Goal: Information Seeking & Learning: Learn about a topic

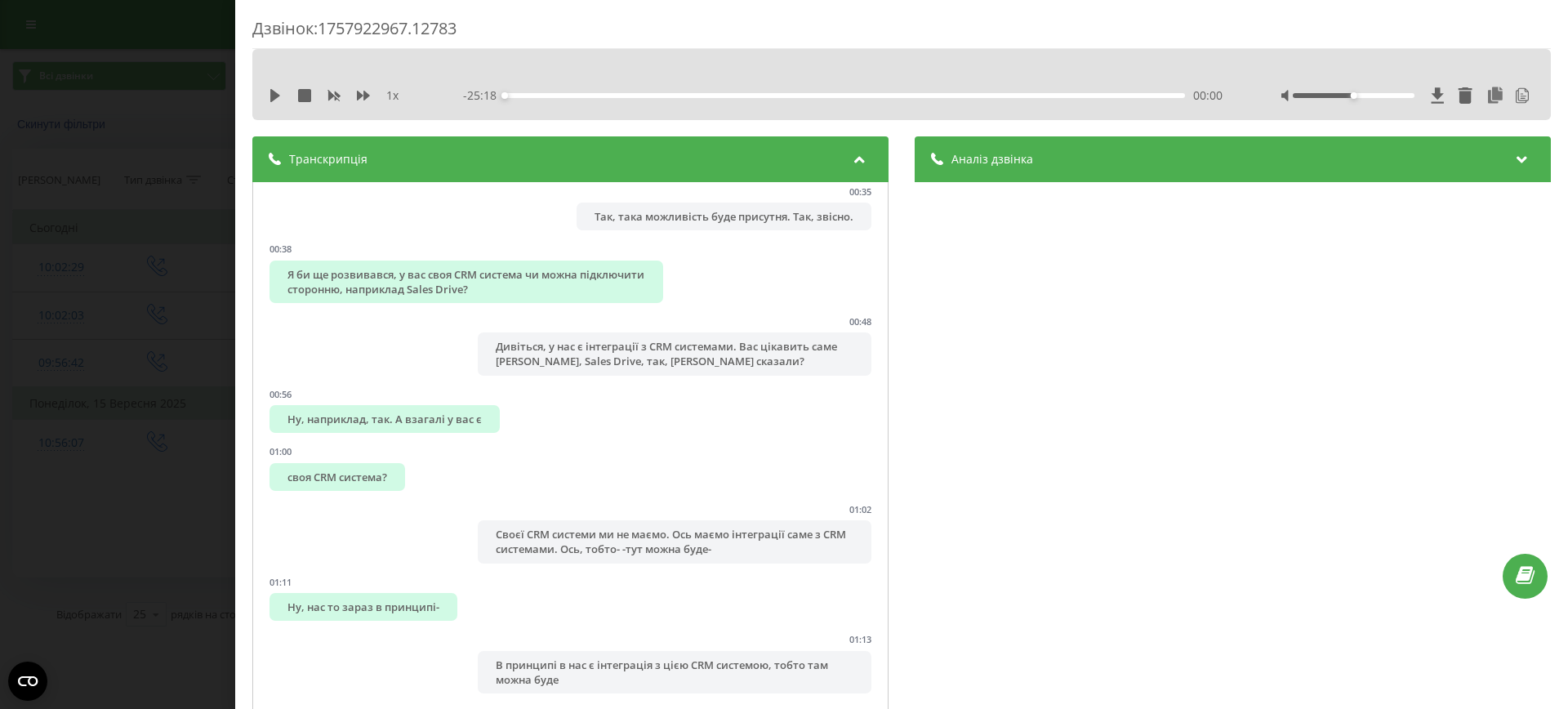
scroll to position [464, 0]
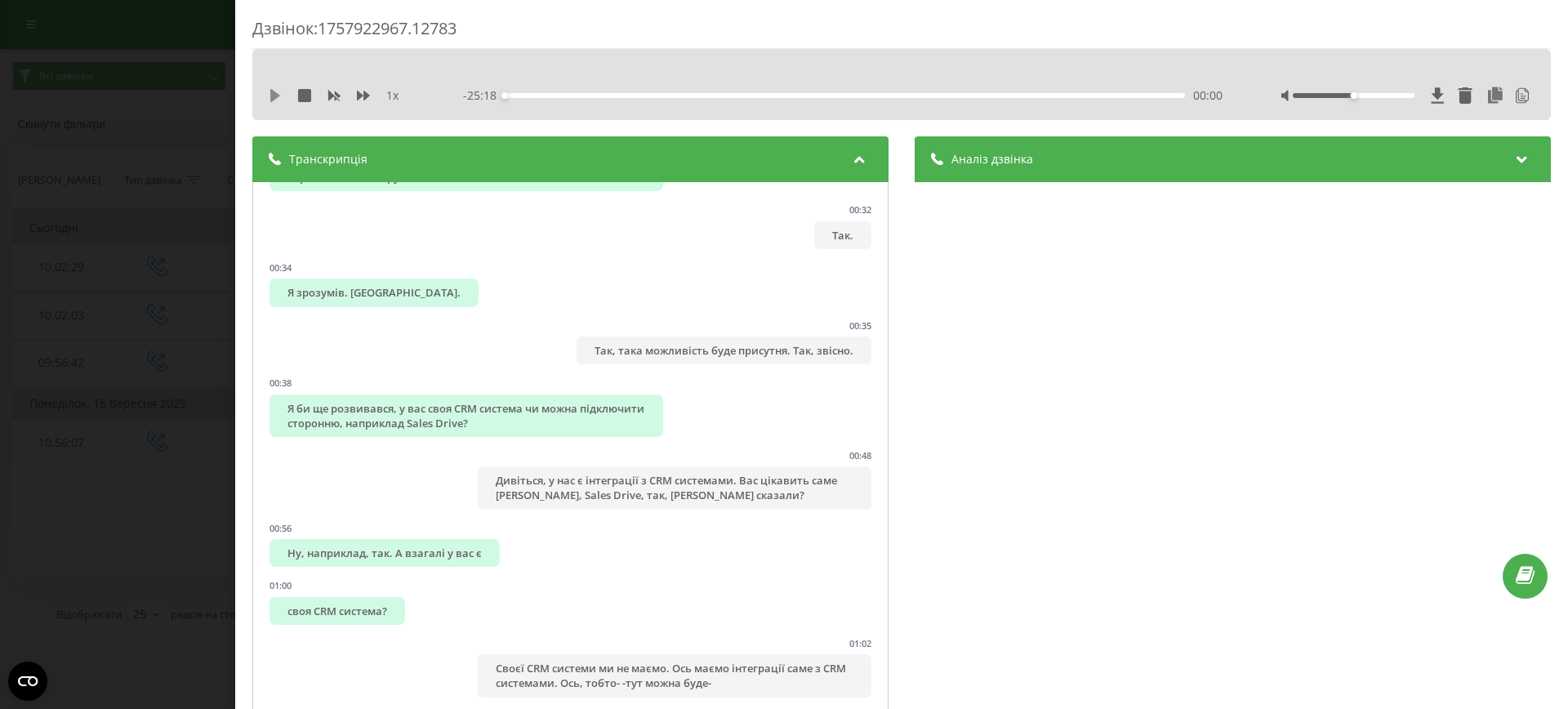
click at [273, 94] on icon at bounding box center [274, 95] width 10 height 13
click at [392, 96] on span "1 x" at bounding box center [392, 95] width 12 height 16
click at [366, 95] on icon at bounding box center [363, 95] width 13 height 10
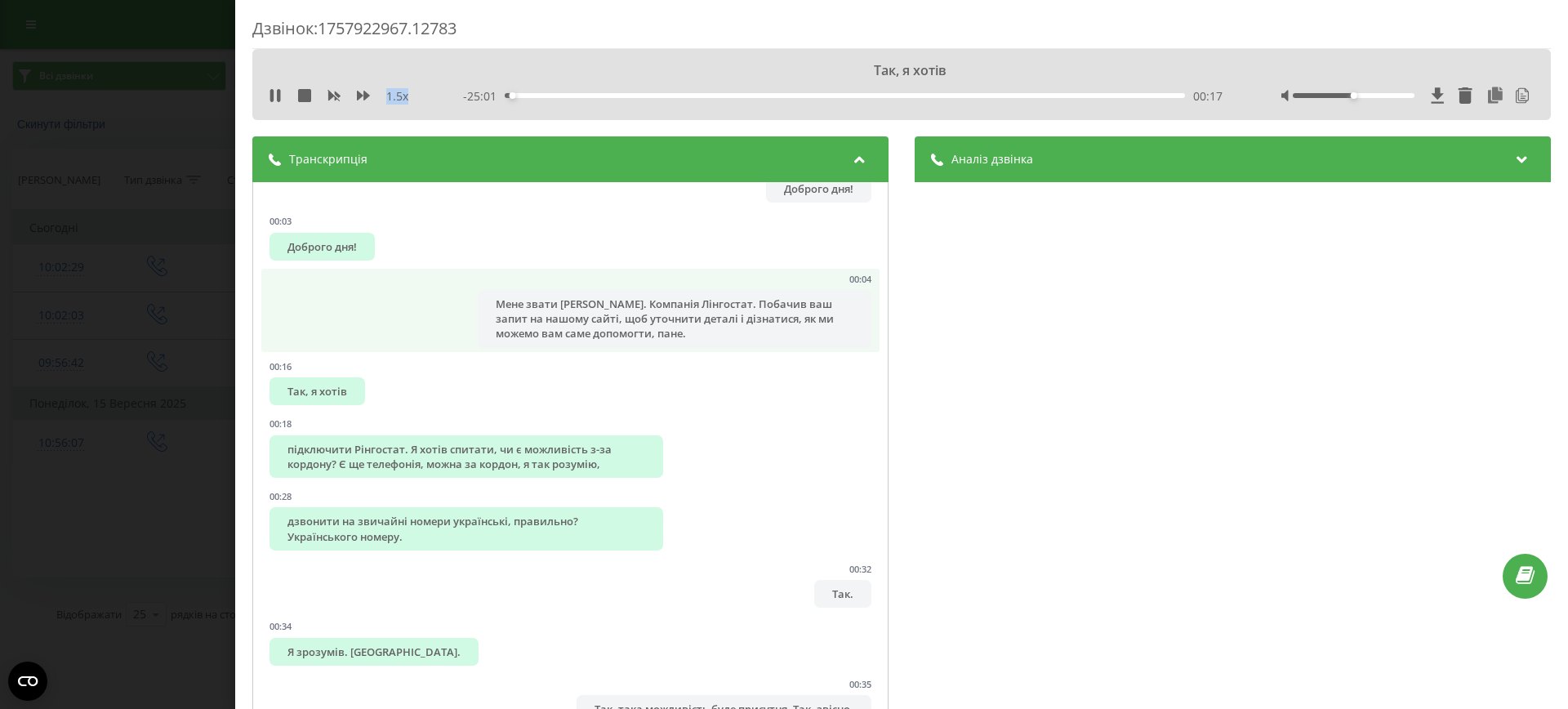
scroll to position [109, 0]
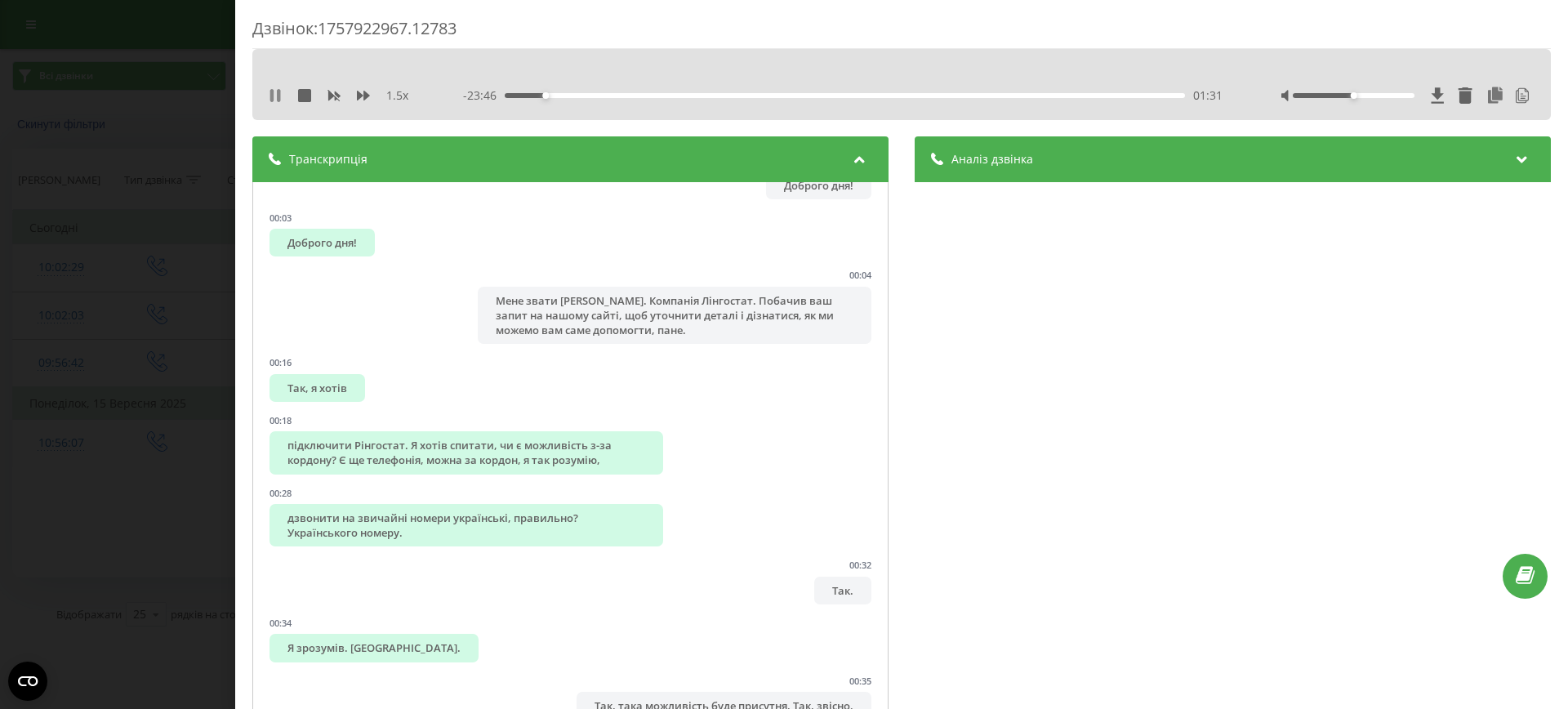
click at [279, 99] on icon at bounding box center [279, 95] width 3 height 13
click at [273, 104] on div "1.5 x - 23:46 01:32 01:32" at bounding box center [902, 95] width 1275 height 24
click at [273, 100] on icon at bounding box center [275, 95] width 13 height 13
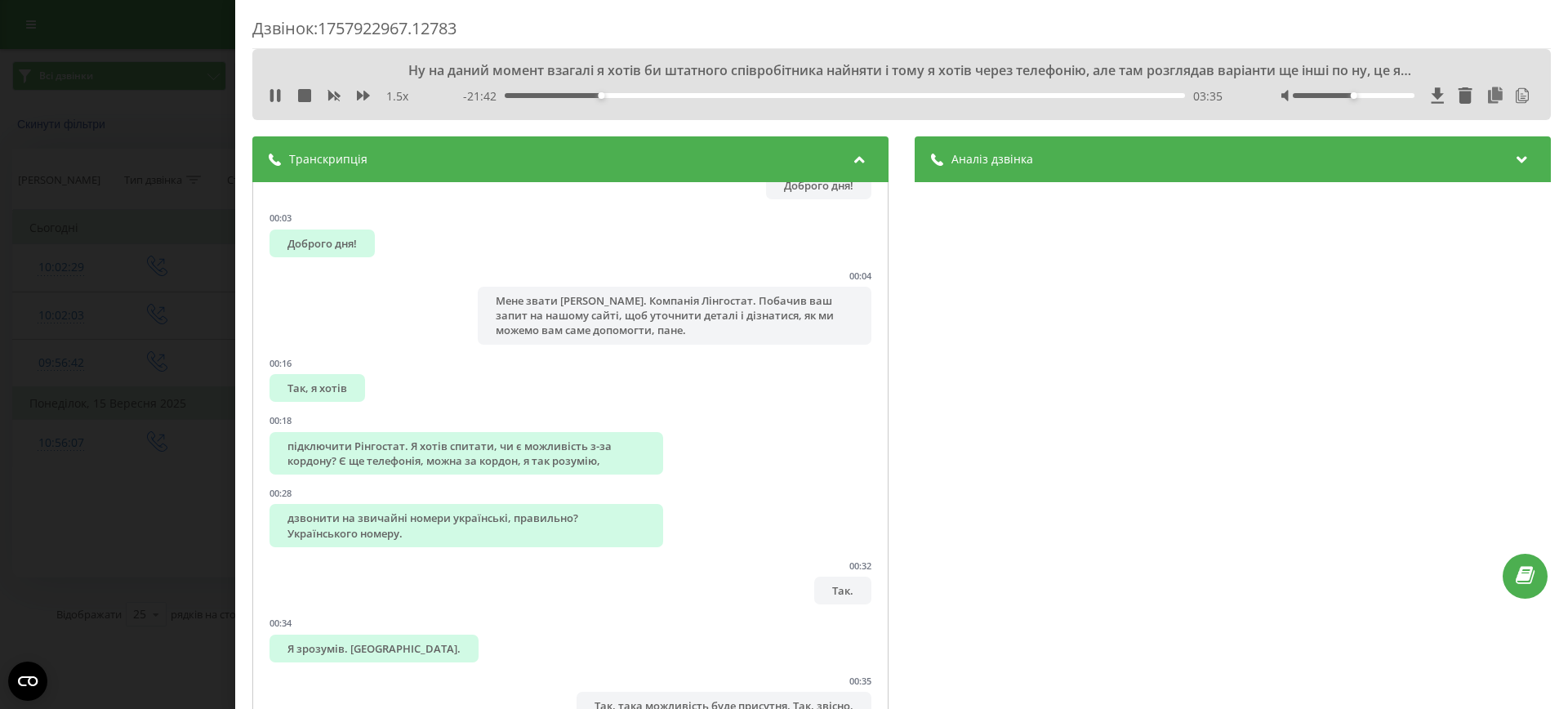
click at [263, 93] on div "Ну на даний момент взагалі я хотів би штатного співробітника найняти і тому я х…" at bounding box center [902, 84] width 1299 height 71
click at [275, 95] on icon at bounding box center [275, 95] width 13 height 13
click at [271, 90] on icon at bounding box center [274, 95] width 10 height 13
drag, startPoint x: 1364, startPoint y: 97, endPoint x: 1420, endPoint y: 93, distance: 56.1
click at [1420, 94] on div at bounding box center [1408, 95] width 254 height 16
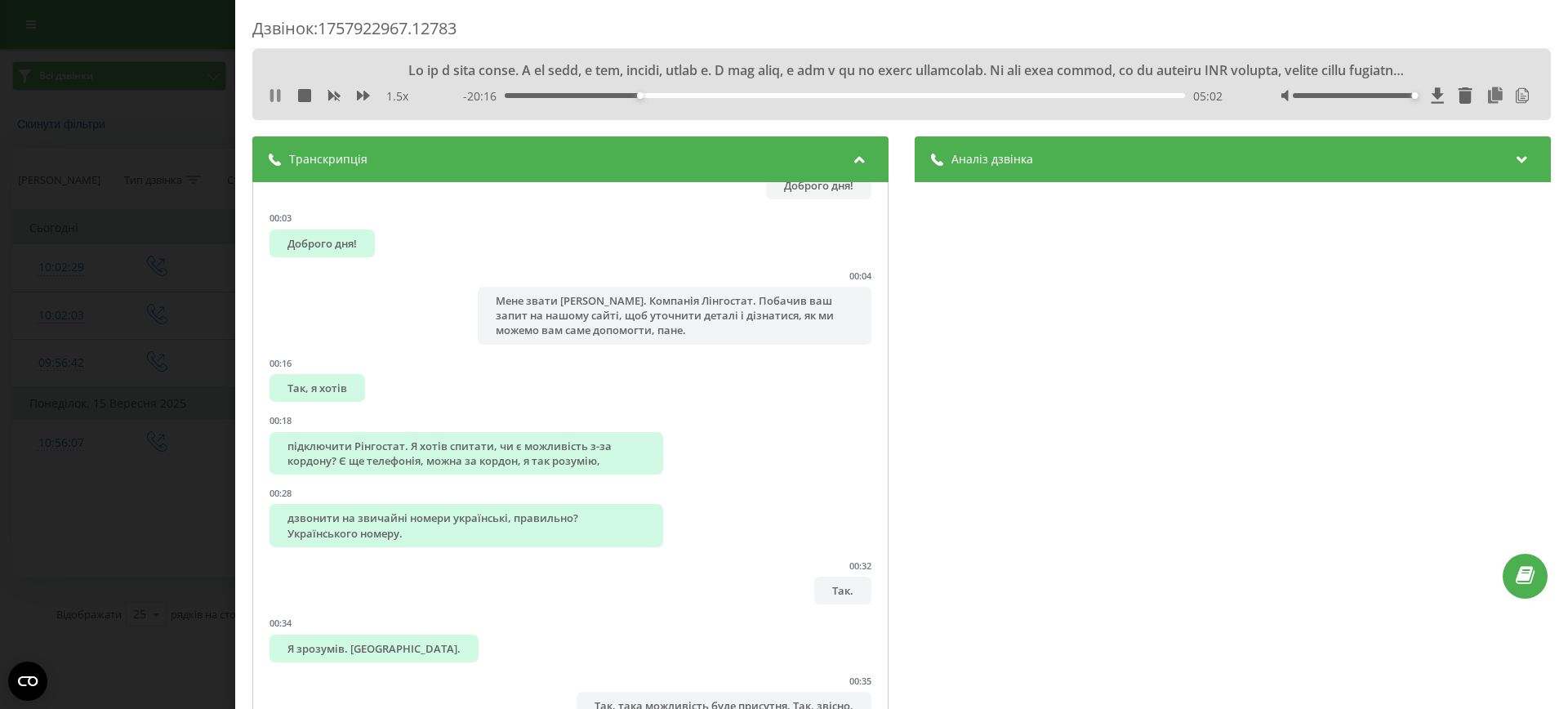
click at [278, 93] on icon at bounding box center [279, 95] width 3 height 13
click at [278, 93] on icon at bounding box center [275, 95] width 13 height 13
click at [280, 95] on icon at bounding box center [279, 95] width 3 height 13
click at [280, 95] on icon at bounding box center [275, 95] width 13 height 13
click at [271, 104] on div "1.5 x - 19:00 06:18 06:18" at bounding box center [902, 95] width 1275 height 24
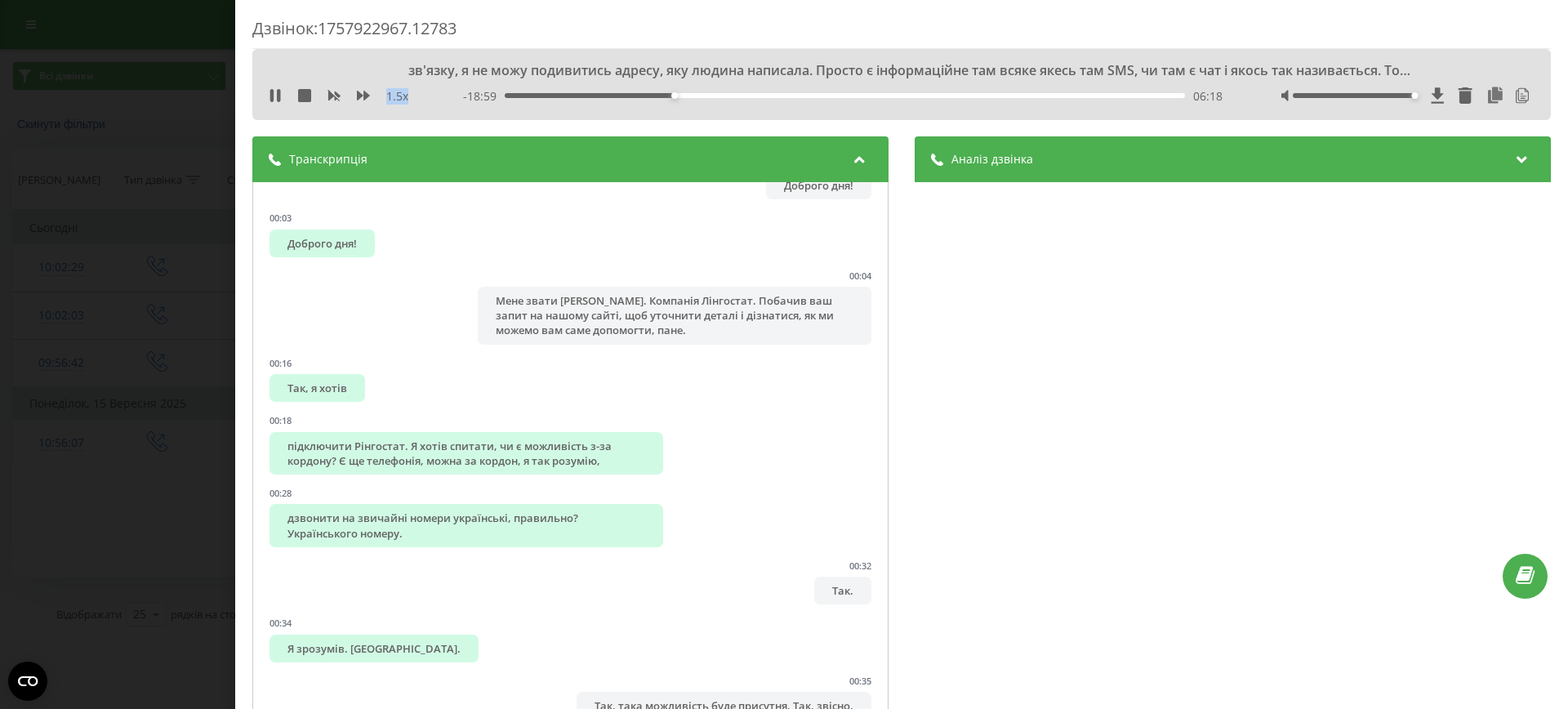
click at [271, 104] on div "1.5 x - 18:59 06:18 06:18" at bounding box center [902, 95] width 1275 height 24
click at [276, 98] on icon at bounding box center [275, 95] width 13 height 13
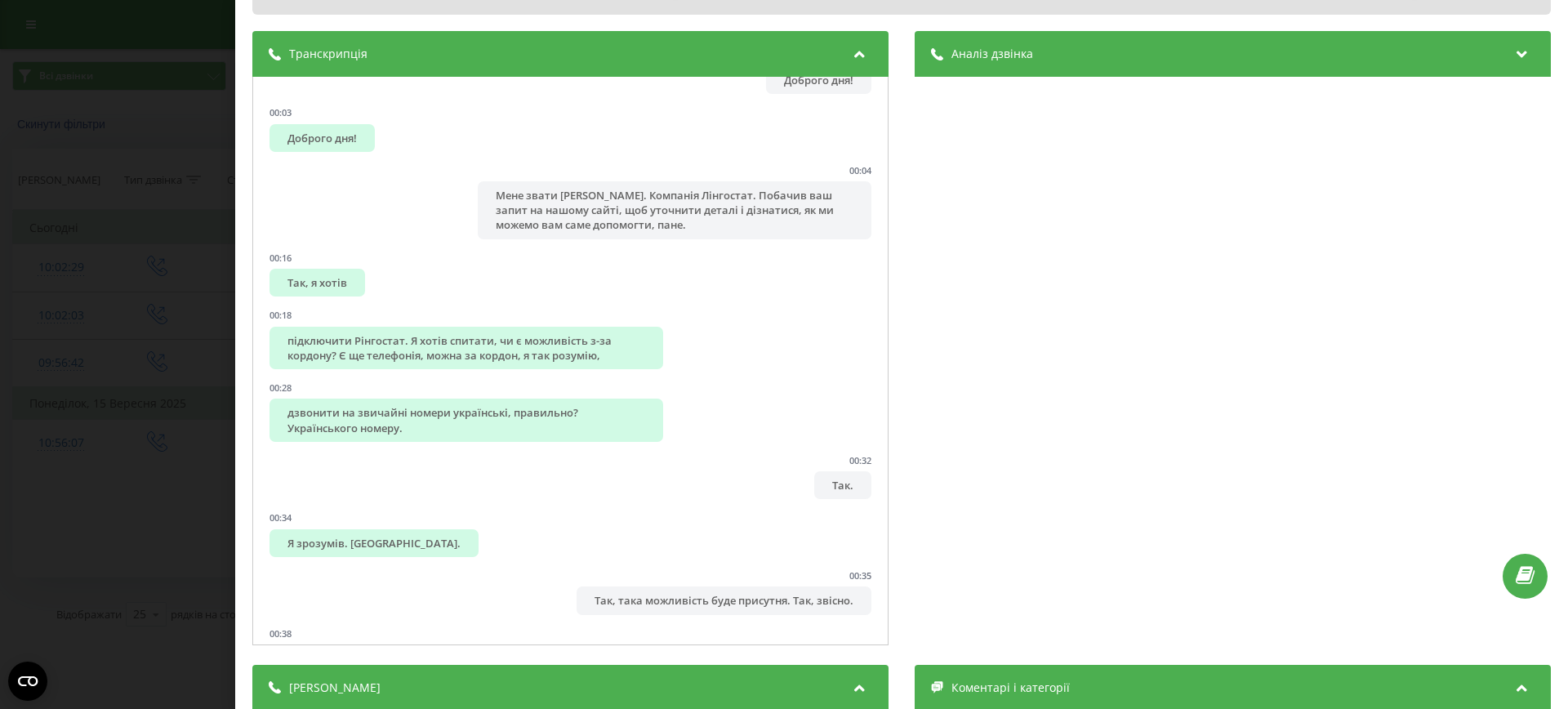
scroll to position [0, 0]
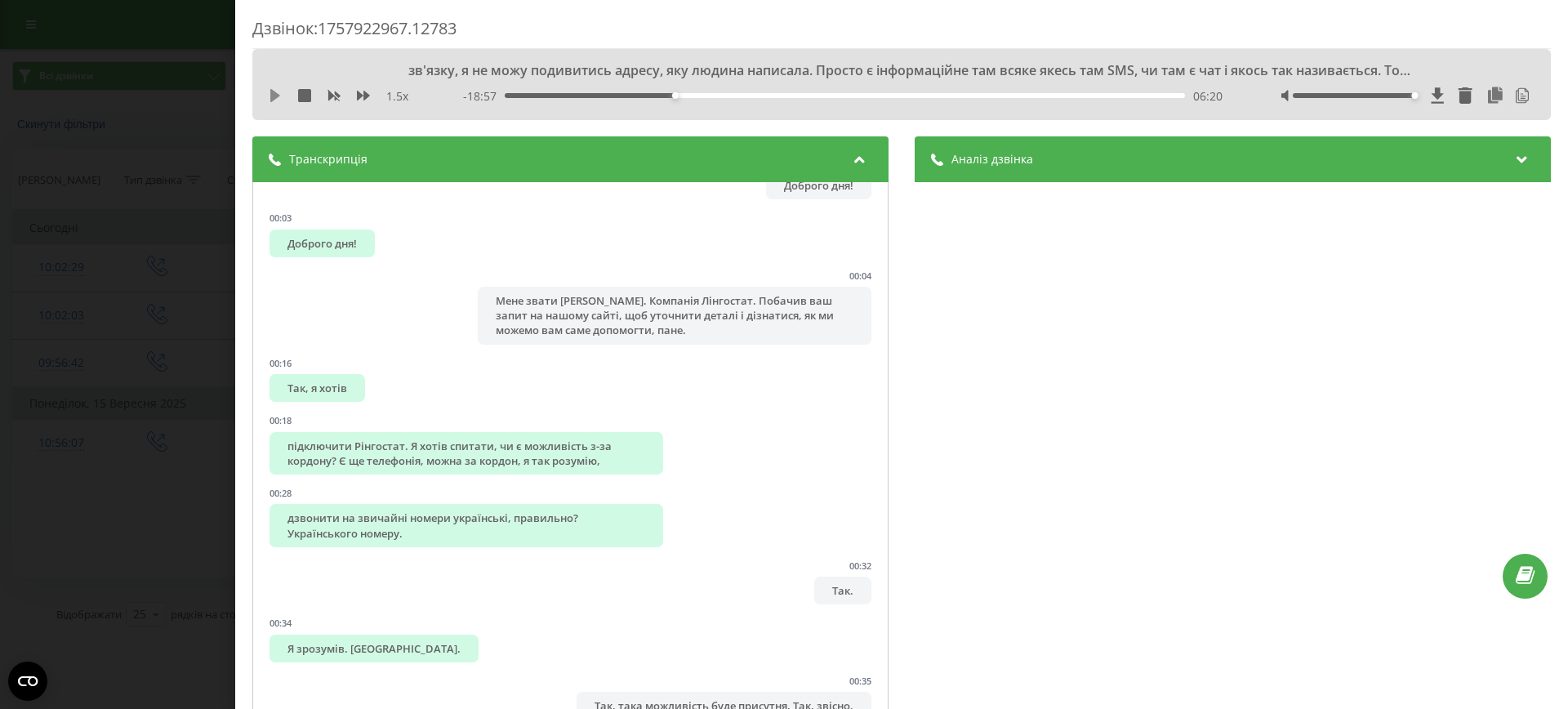
click at [276, 93] on icon at bounding box center [274, 95] width 10 height 13
click at [273, 95] on icon at bounding box center [272, 95] width 3 height 13
click at [269, 91] on icon at bounding box center [275, 95] width 13 height 13
click at [278, 100] on icon at bounding box center [279, 95] width 3 height 13
click at [270, 96] on icon at bounding box center [274, 95] width 10 height 13
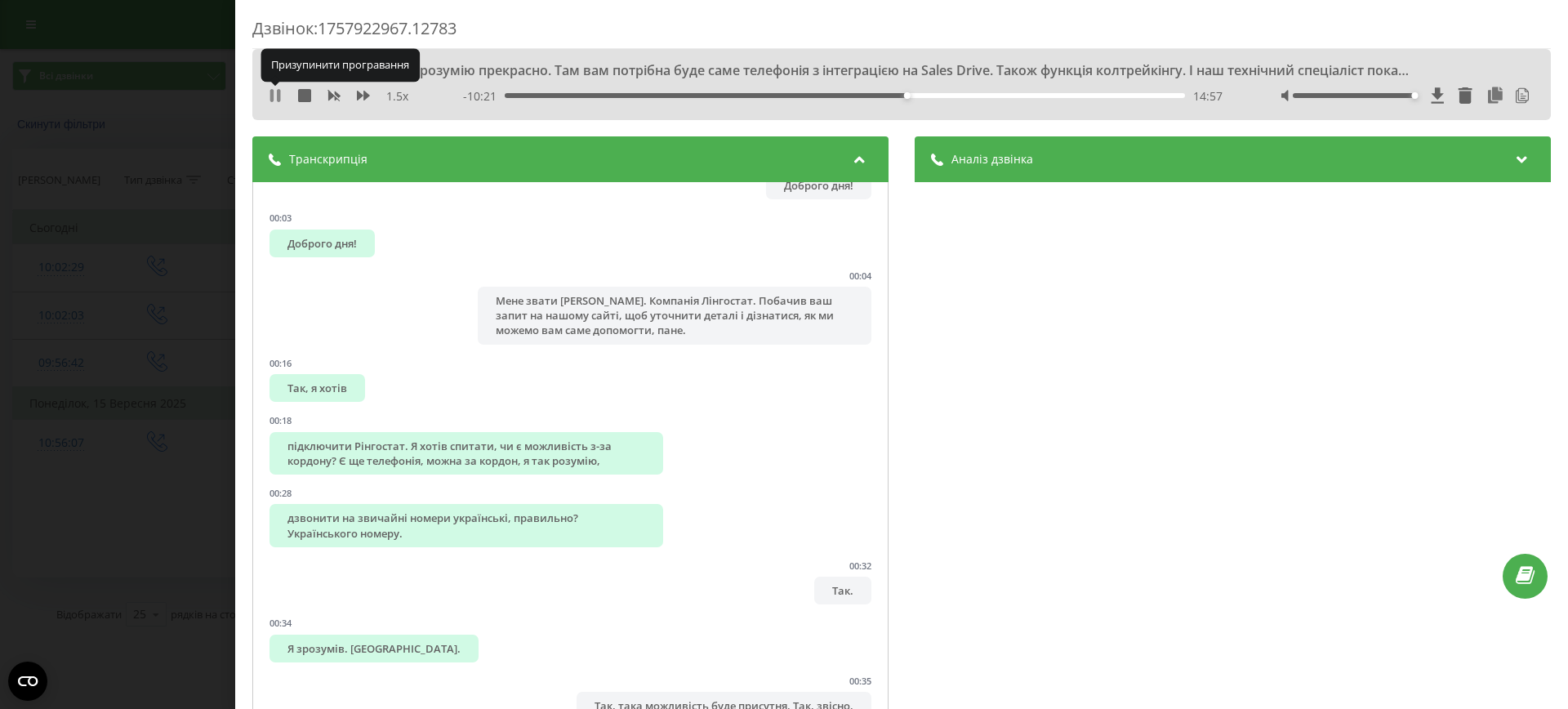
click at [275, 94] on icon at bounding box center [275, 95] width 13 height 13
click at [271, 82] on div "Я розумію прекрасно. Там вам потрібна буде саме телефонія з інтеграцією на Sale…" at bounding box center [902, 84] width 1299 height 71
click at [271, 89] on div "1.5 x" at bounding box center [345, 96] width 152 height 16
click at [271, 96] on icon at bounding box center [274, 95] width 10 height 13
click at [271, 96] on icon at bounding box center [272, 95] width 3 height 13
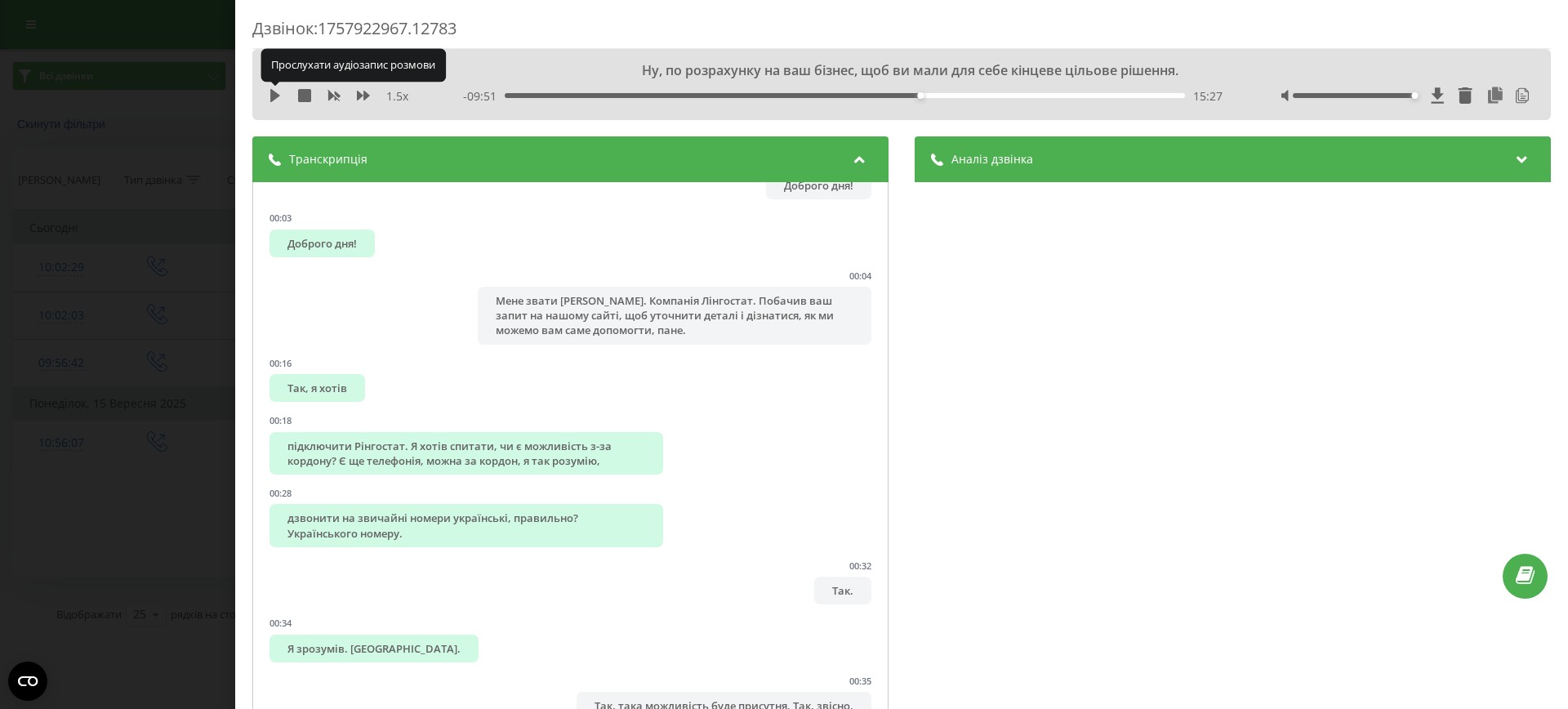
click at [271, 96] on icon at bounding box center [274, 95] width 10 height 13
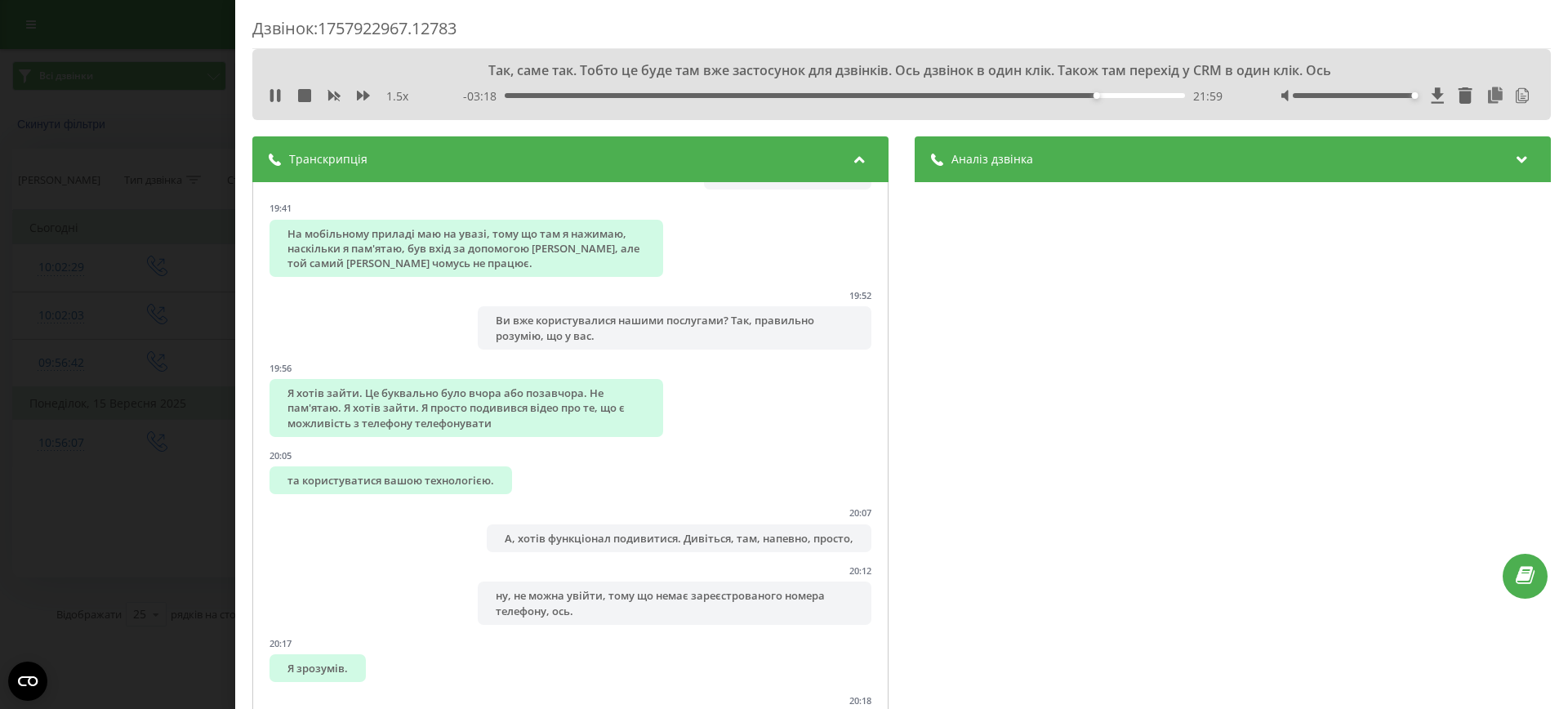
scroll to position [8879, 0]
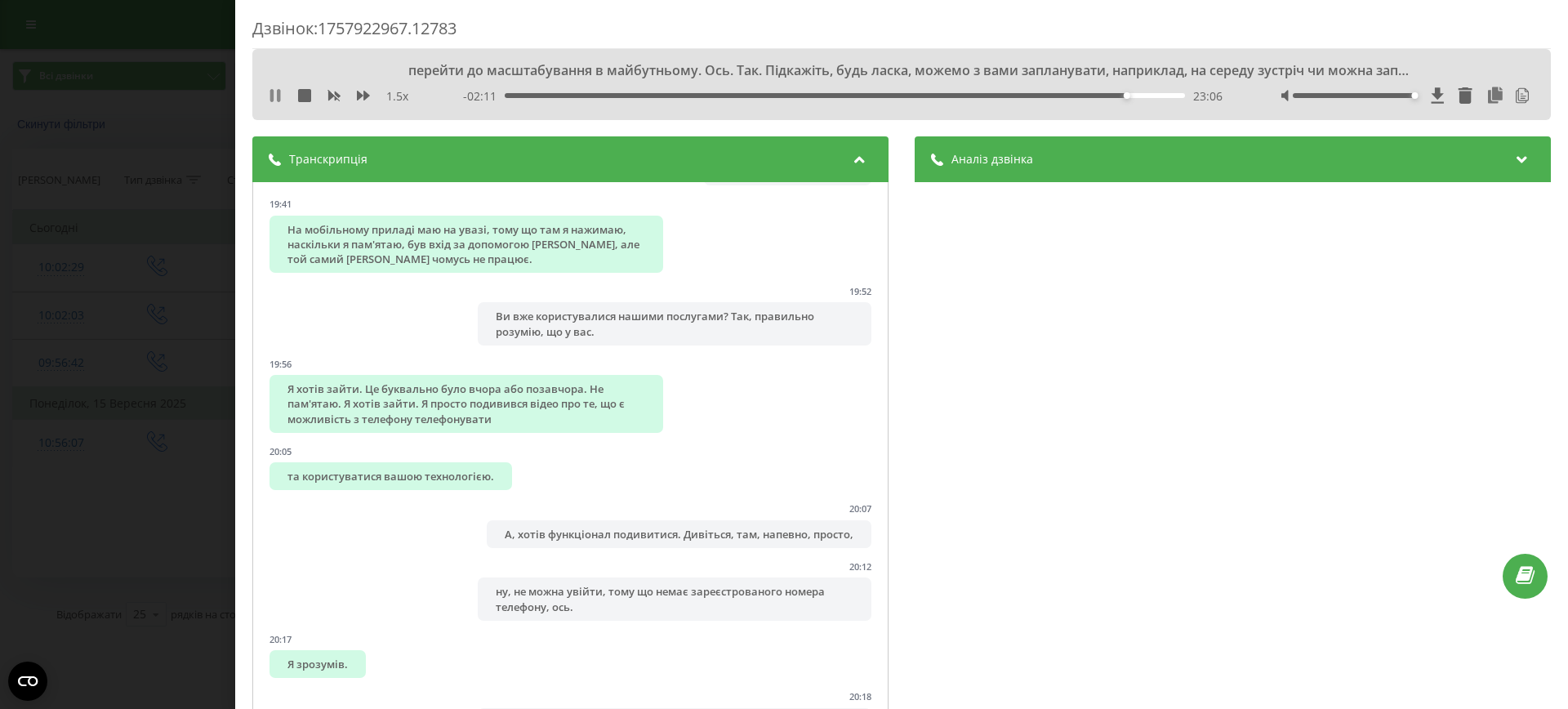
click at [269, 95] on icon at bounding box center [275, 95] width 13 height 13
